Goal: Information Seeking & Learning: Learn about a topic

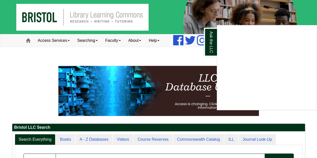
click at [16, 76] on div "Ask the LLC" at bounding box center [158, 79] width 317 height 158
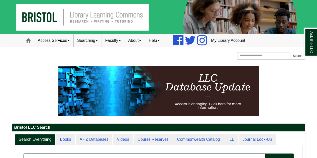
click at [89, 40] on link "Searching" at bounding box center [88, 40] width 28 height 13
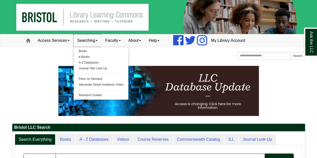
click at [100, 37] on link "Searching" at bounding box center [88, 40] width 28 height 13
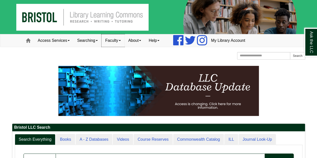
click at [119, 36] on link "Faculty" at bounding box center [113, 40] width 23 height 13
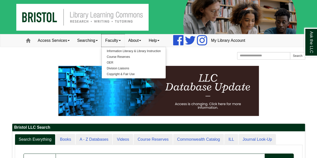
click at [119, 36] on link "Faculty" at bounding box center [113, 40] width 23 height 13
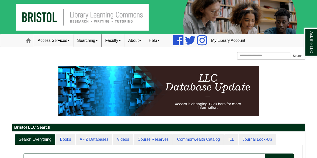
scroll to position [24, 0]
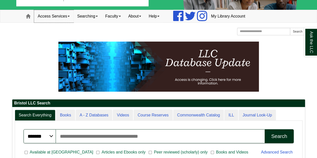
click at [66, 16] on link "Access Services" at bounding box center [53, 16] width 39 height 13
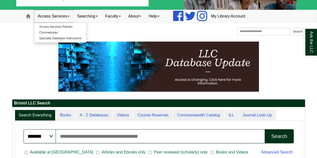
click at [65, 15] on link "Access Services" at bounding box center [53, 16] width 39 height 13
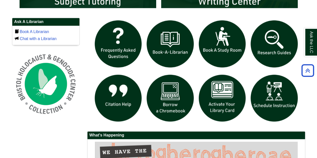
scroll to position [330, 0]
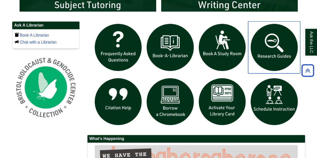
click at [272, 56] on img "slideshow" at bounding box center [274, 47] width 52 height 52
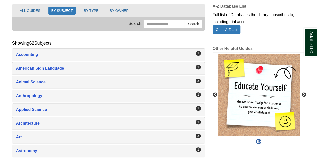
scroll to position [66, 0]
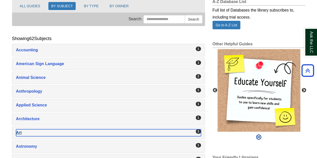
click at [85, 133] on div "Art , 2 guides" at bounding box center [108, 133] width 185 height 7
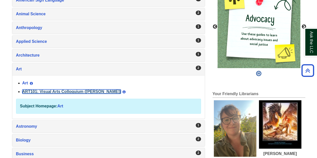
scroll to position [130, 0]
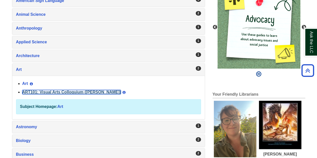
click at [70, 90] on link "ART101: Visual Arts Colloquium ([PERSON_NAME])" at bounding box center [71, 92] width 99 height 4
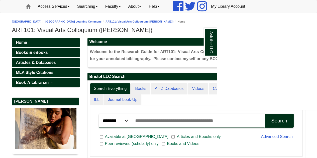
scroll to position [34, 0]
click at [194, 36] on div "Ask the LLC" at bounding box center [158, 79] width 317 height 158
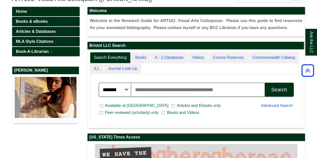
scroll to position [65, 0]
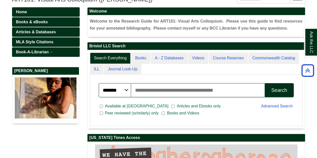
click at [150, 93] on input "Search articles, books, journals & more" at bounding box center [198, 90] width 134 height 14
type input "*********"
click at [265, 83] on button "Search" at bounding box center [279, 90] width 29 height 14
